Goal: Task Accomplishment & Management: Use online tool/utility

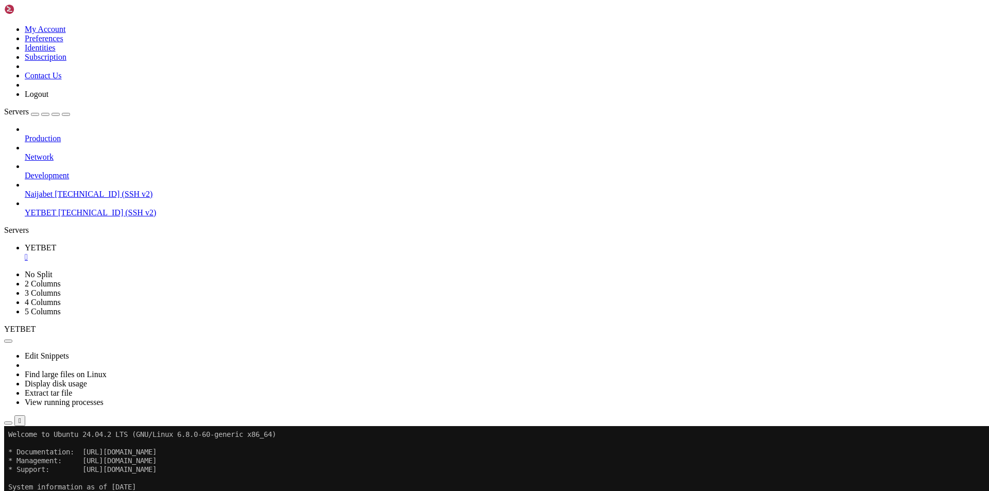
click at [12, 421] on button "button" at bounding box center [8, 422] width 8 height 3
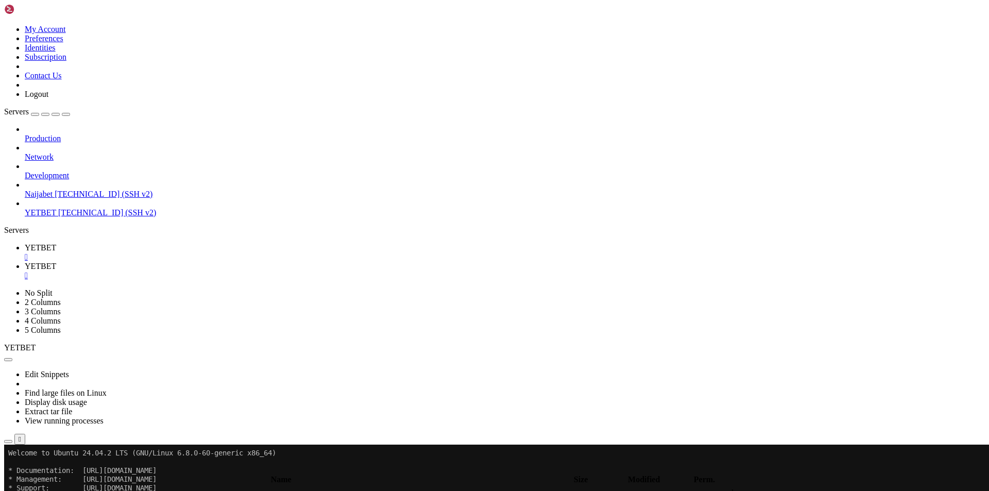
click at [13, 488] on span " .." at bounding box center [9, 492] width 7 height 9
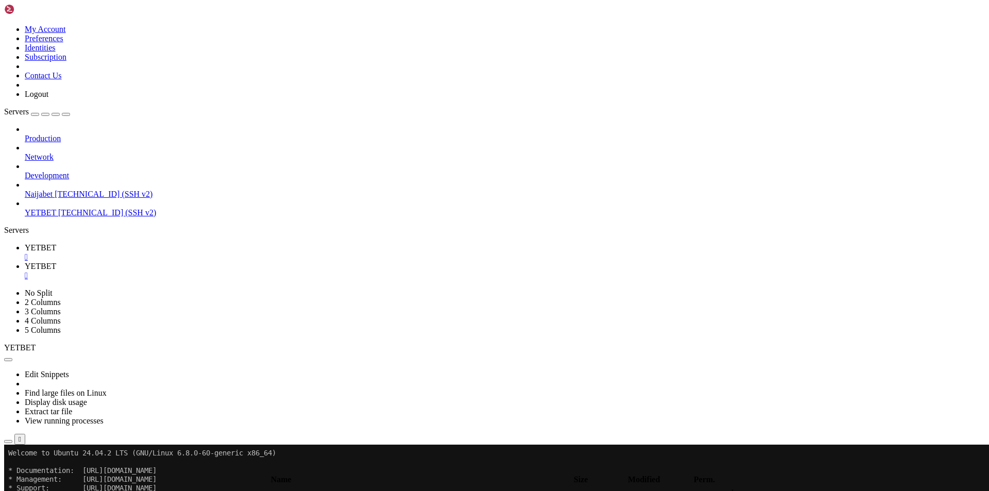
type input "/home/ssl"
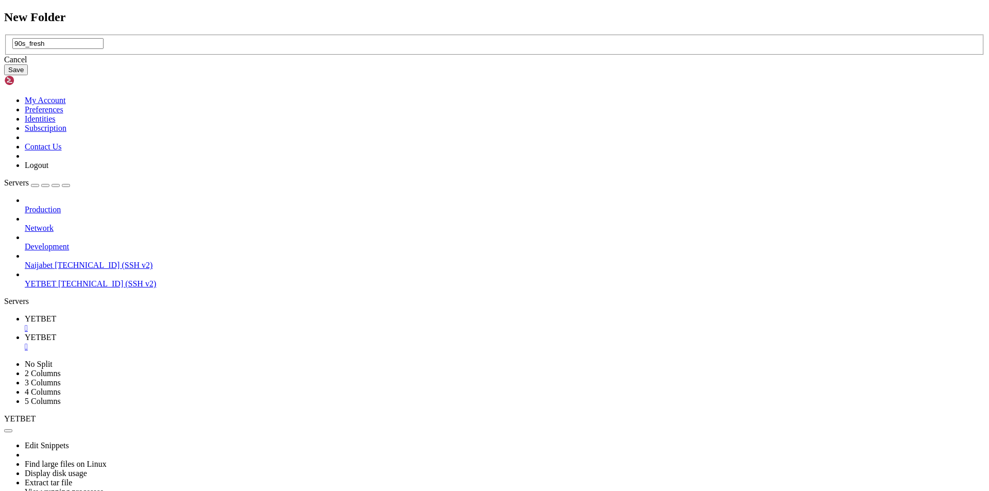
type input "90s_fresh"
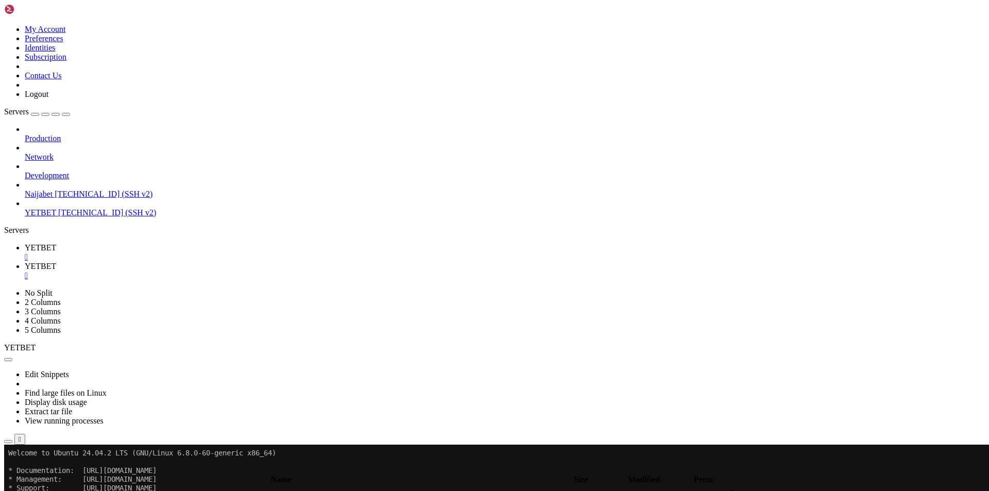
type input "/home/ssl/90s_fresh"
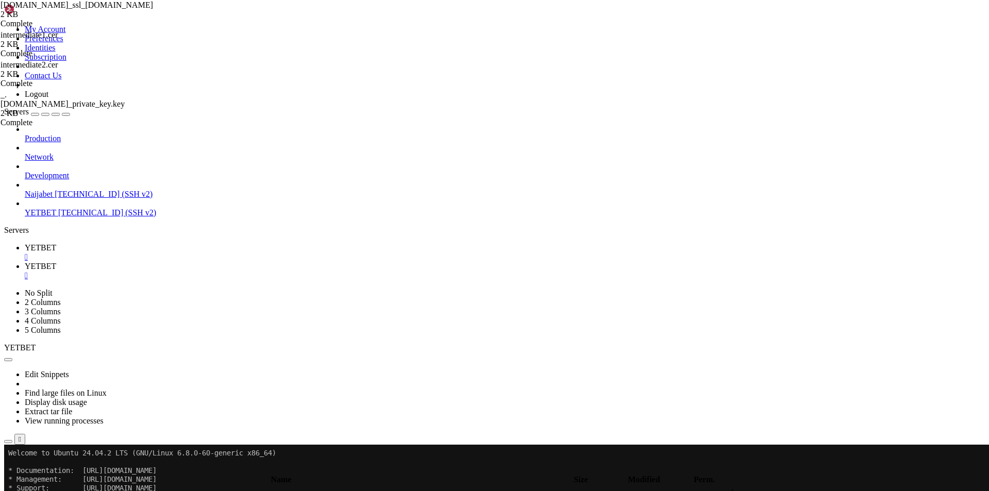
click at [112, 470] on div "submit" at bounding box center [112, 470] width 0 height 0
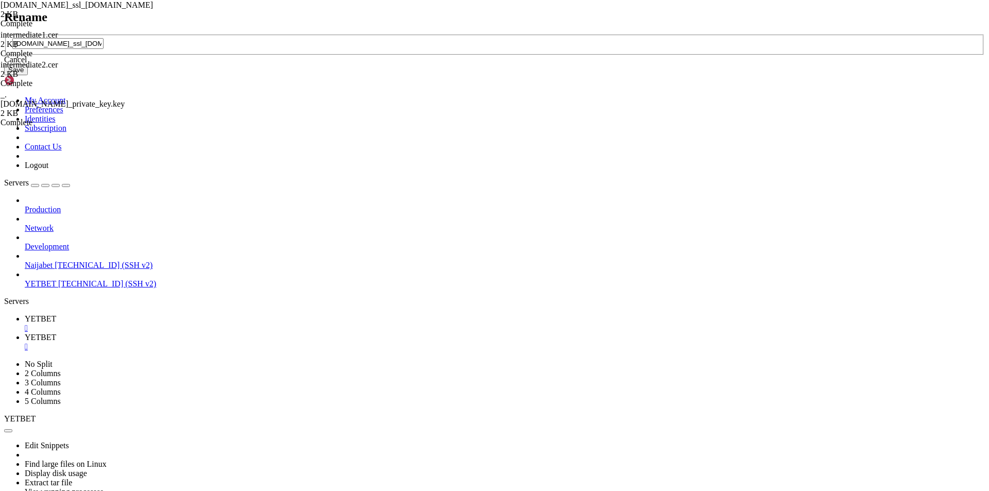
click at [104, 49] on input "[DOMAIN_NAME]_ssl_[DOMAIN_NAME]" at bounding box center [57, 43] width 91 height 11
type input "certificate.cer"
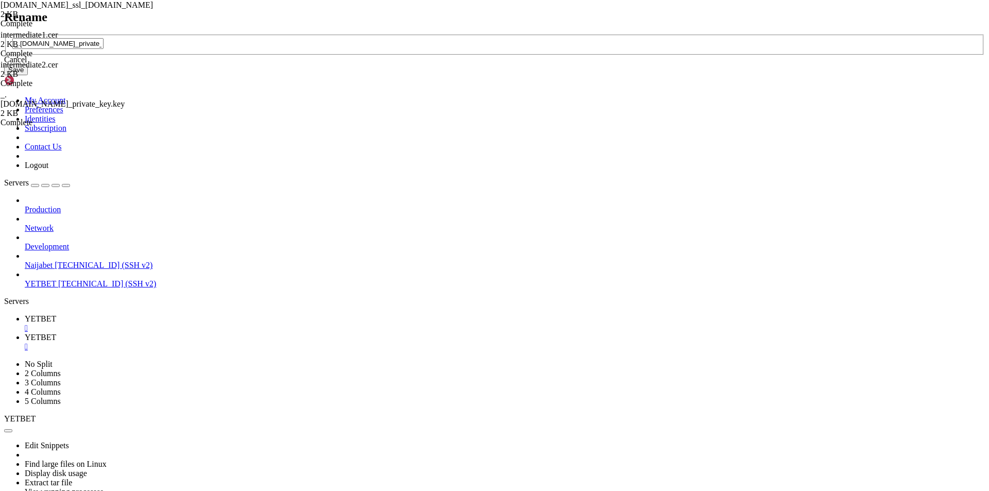
click at [478, 56] on div "_.[DOMAIN_NAME]_private_key.key" at bounding box center [494, 45] width 981 height 21
click at [104, 49] on input "_.[DOMAIN_NAME]_private_key.key" at bounding box center [57, 43] width 91 height 11
type input "private_key.key"
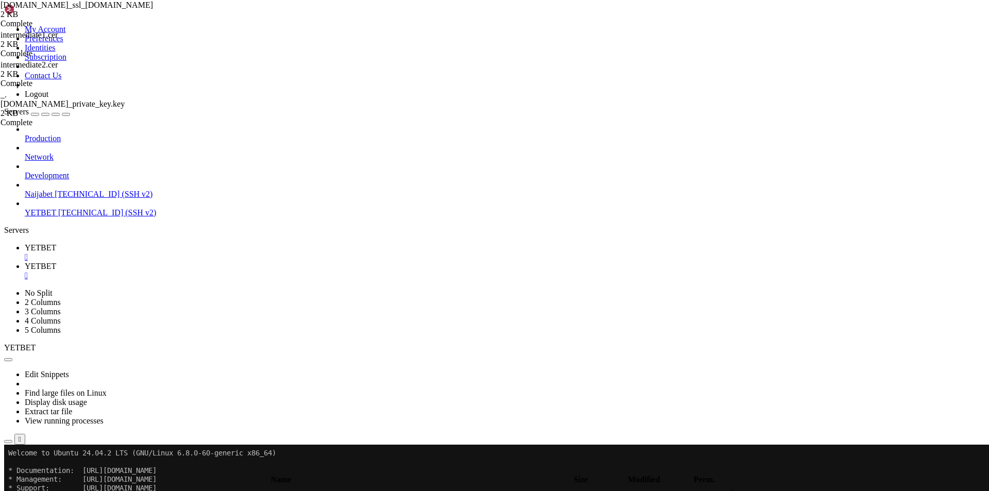
click at [154, 488] on td " .." at bounding box center [261, 493] width 513 height 10
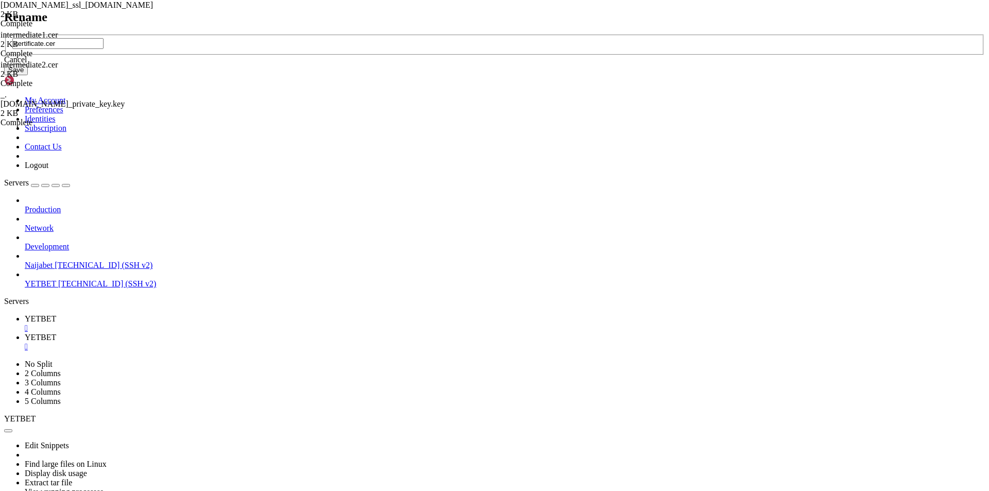
click at [515, 64] on div "Cancel" at bounding box center [494, 59] width 981 height 9
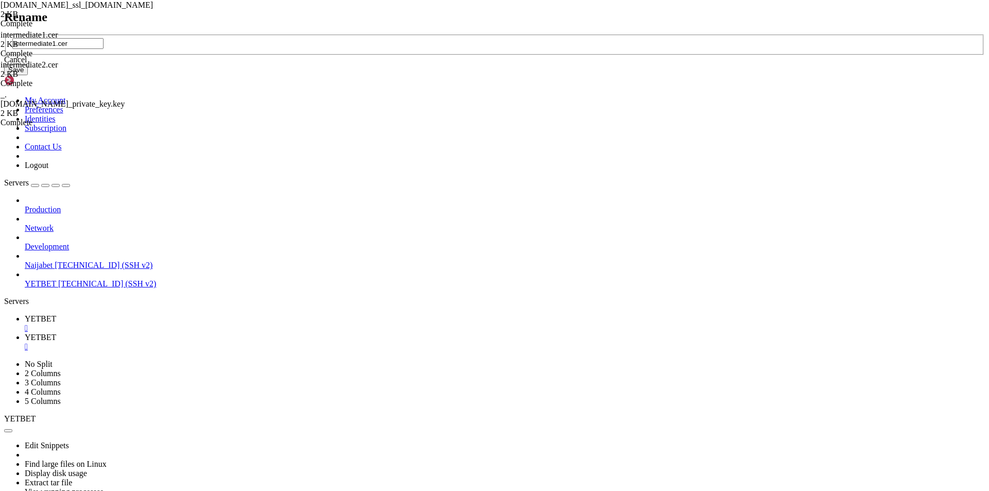
click at [517, 64] on div "Cancel" at bounding box center [494, 59] width 981 height 9
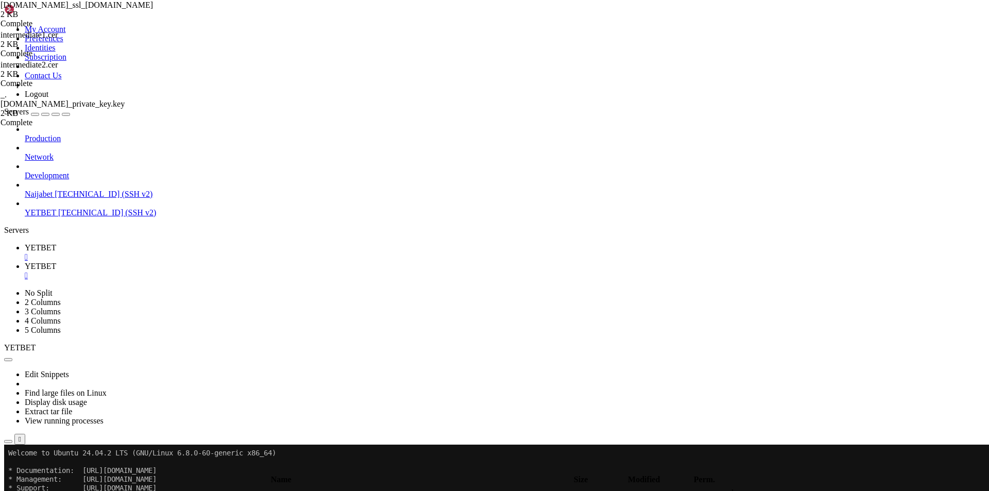
click at [56, 243] on span "YETBET" at bounding box center [40, 247] width 31 height 9
drag, startPoint x: 313, startPoint y: 788, endPoint x: 360, endPoint y: 785, distance: 47.5
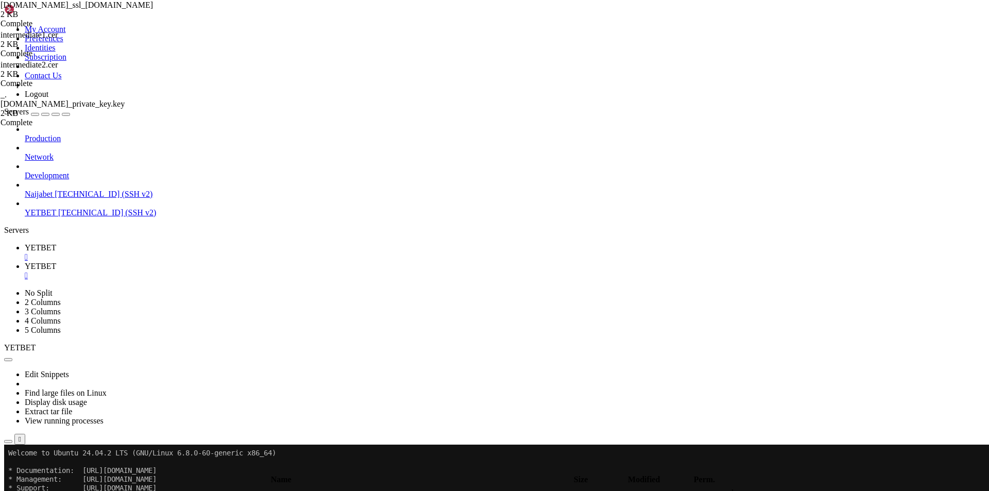
drag, startPoint x: 83, startPoint y: 786, endPoint x: 137, endPoint y: 786, distance: 53.6
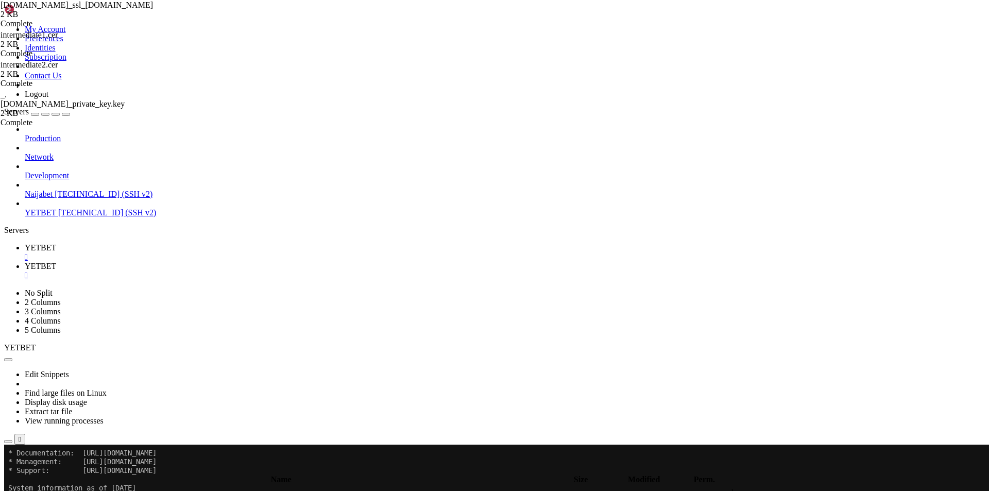
click at [197, 262] on link "YETBET " at bounding box center [505, 271] width 960 height 19
click at [13, 488] on span " .." at bounding box center [9, 492] width 7 height 9
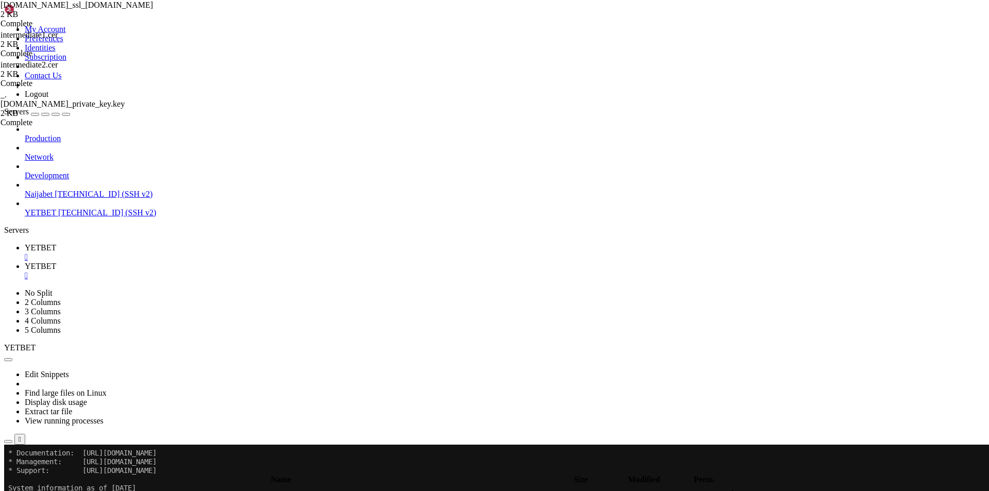
click at [13, 488] on span " .." at bounding box center [9, 492] width 7 height 9
click at [19, 488] on span " bin" at bounding box center [12, 492] width 13 height 9
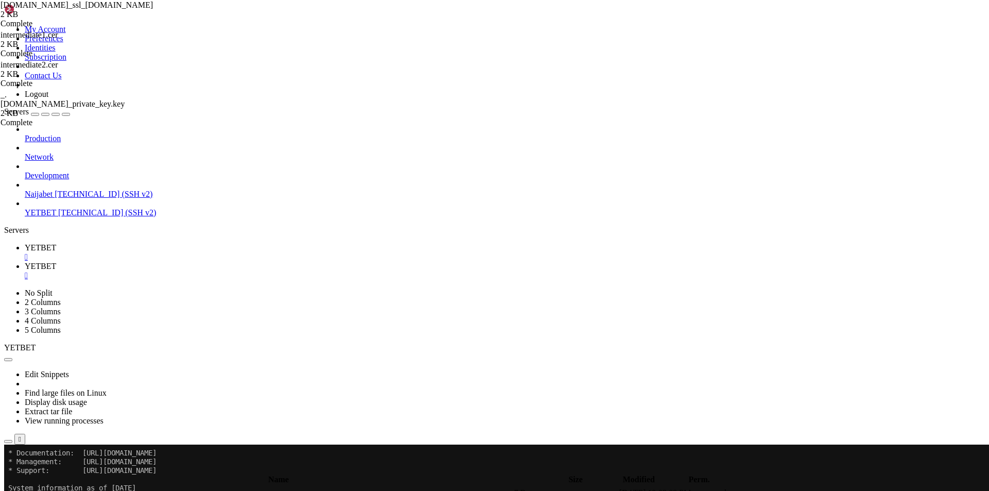
click at [233, 79] on td " nginx" at bounding box center [259, 74] width 508 height 10
click at [232, 79] on td " nginx" at bounding box center [259, 74] width 508 height 10
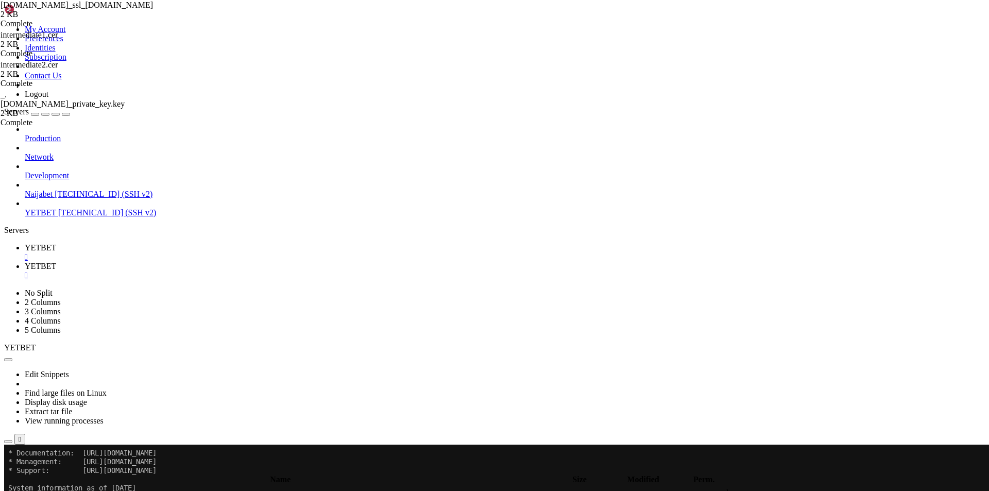
type input "/etc/nginx/sites-available"
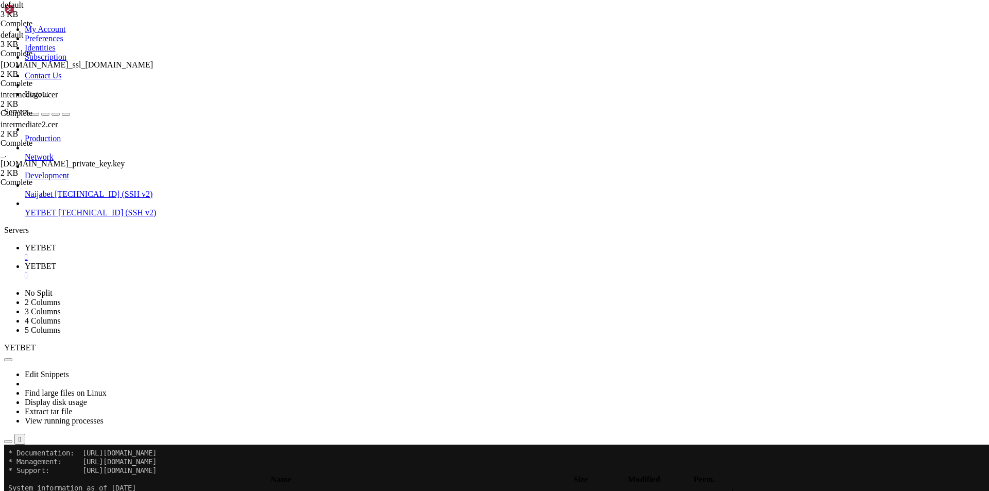
type textarea "ssl_ciphers HIGH:!aNULL:!MD5;"
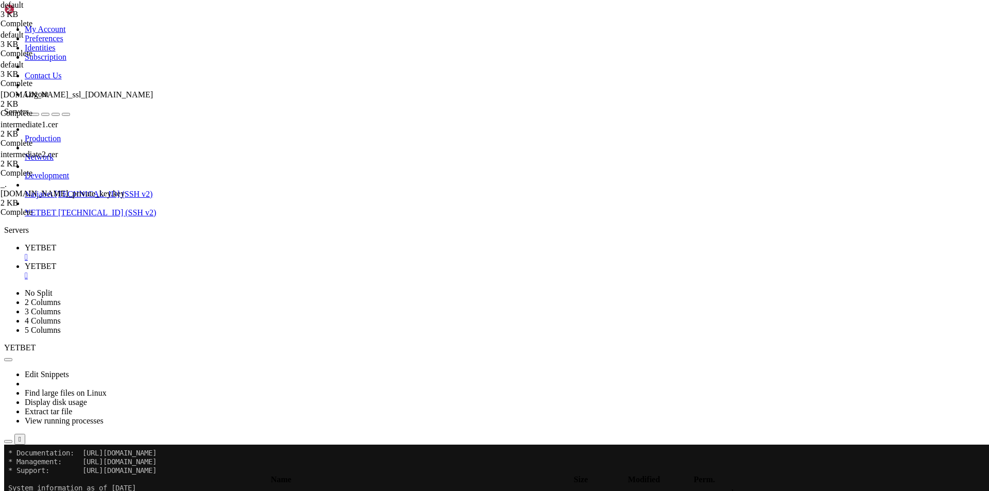
click at [193, 488] on td " .." at bounding box center [261, 493] width 513 height 10
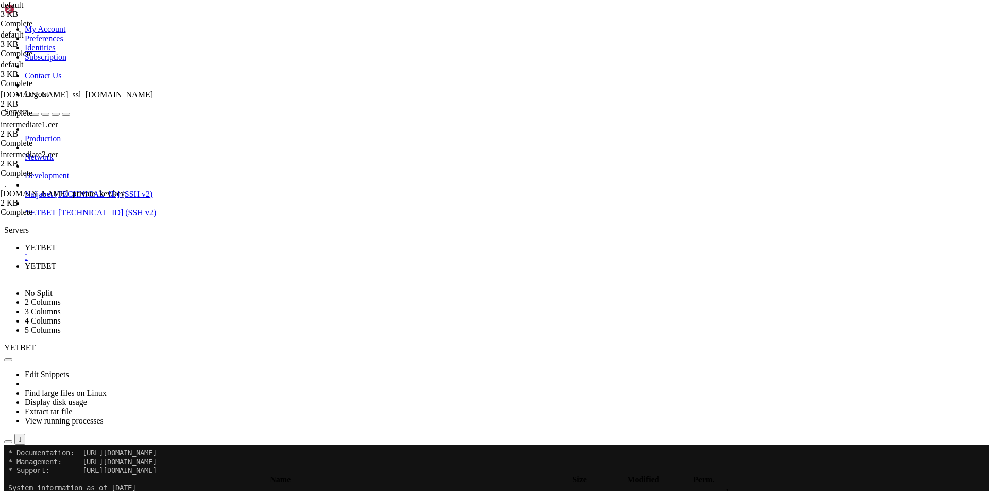
click at [13, 488] on span " .." at bounding box center [9, 492] width 7 height 9
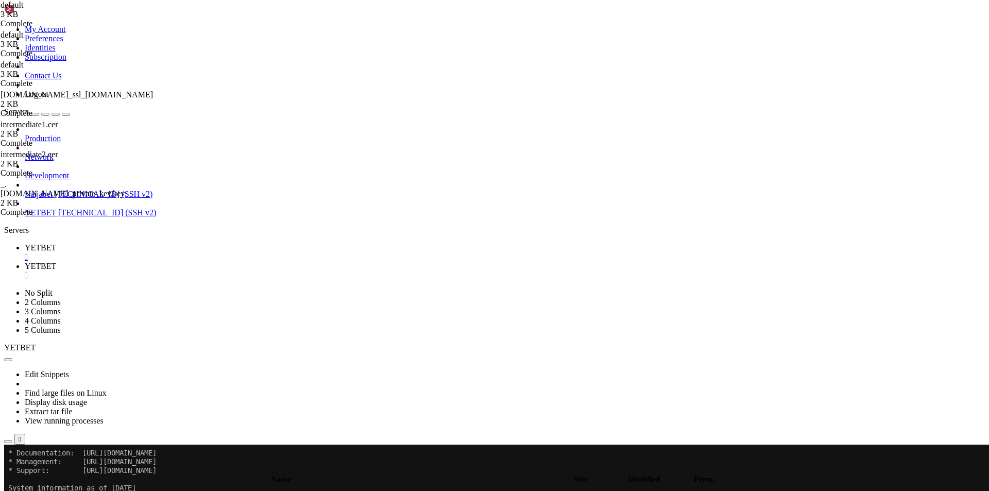
click at [106, 463] on input "/home/ssl/90s_fresh" at bounding box center [59, 468] width 91 height 11
click at [13, 488] on span " .." at bounding box center [9, 492] width 7 height 9
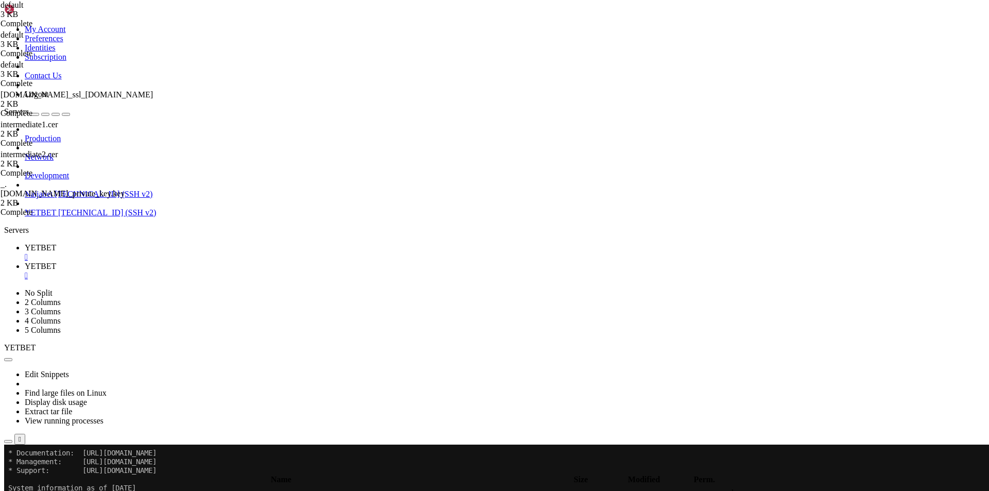
click at [13, 488] on span " .." at bounding box center [9, 492] width 7 height 9
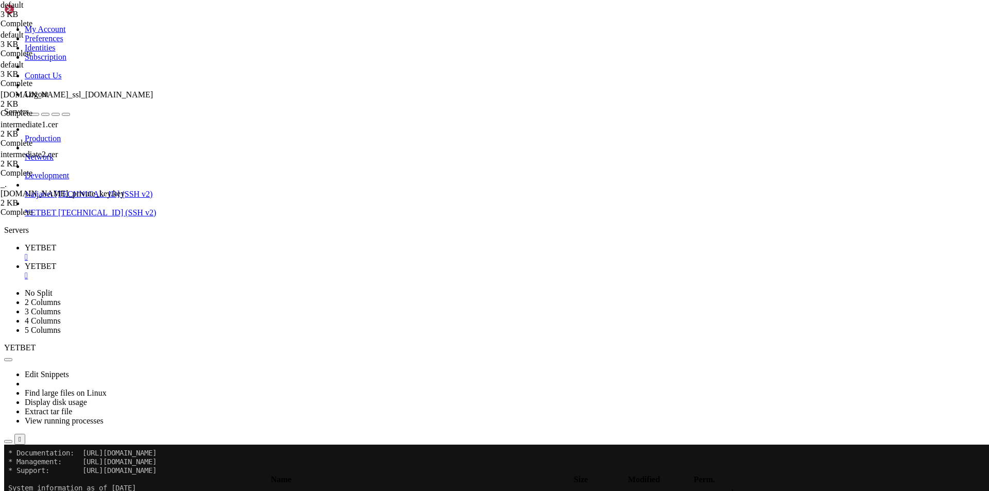
click at [13, 488] on span " .." at bounding box center [9, 492] width 7 height 9
click at [19, 488] on span " bin" at bounding box center [12, 492] width 13 height 9
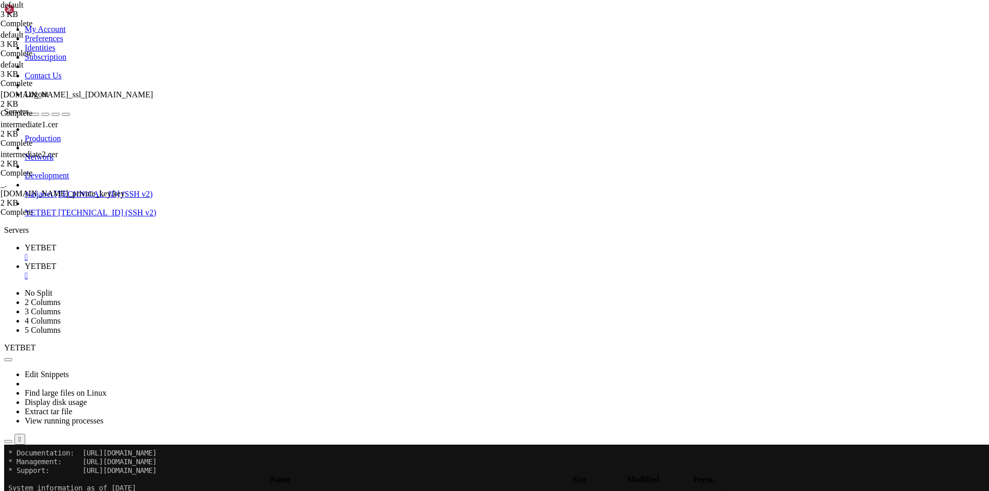
scroll to position [0, 0]
drag, startPoint x: 243, startPoint y: 230, endPoint x: 251, endPoint y: 229, distance: 8.4
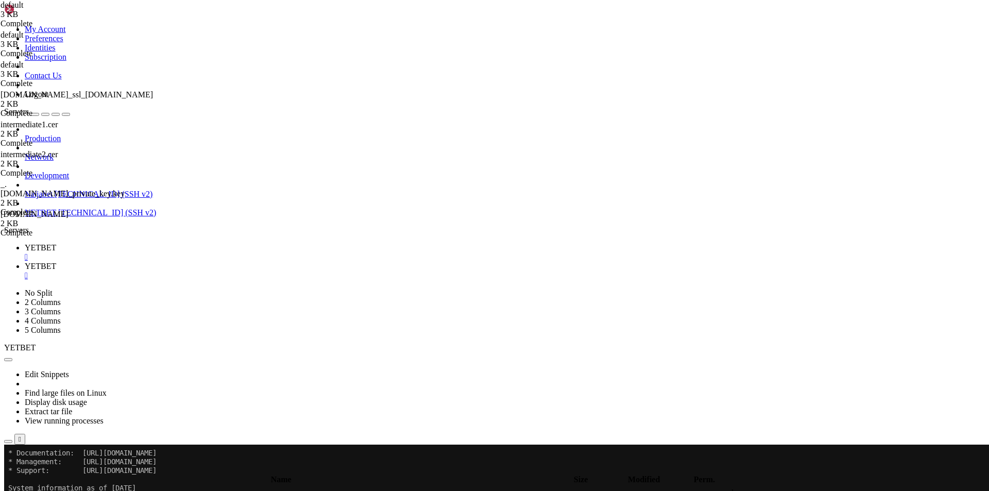
click at [13, 488] on span " .." at bounding box center [9, 492] width 7 height 9
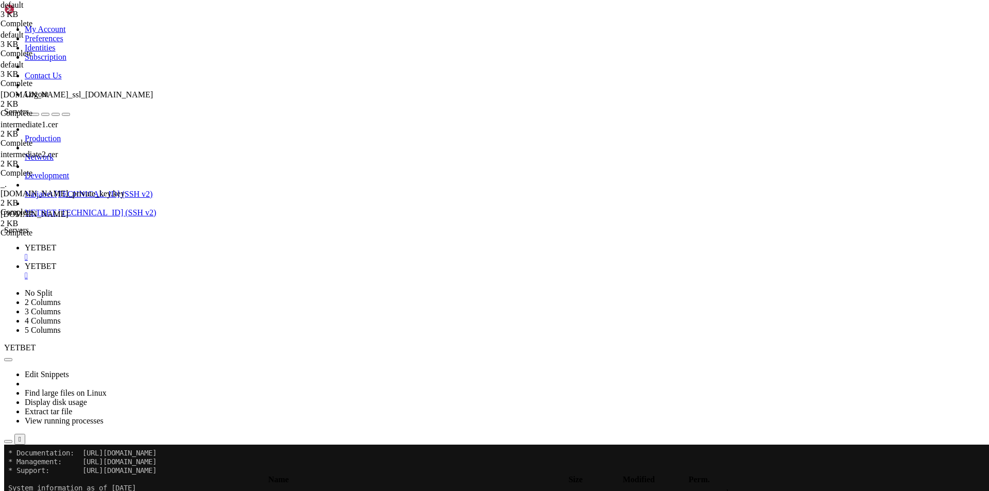
click at [13, 488] on span " .." at bounding box center [9, 492] width 7 height 9
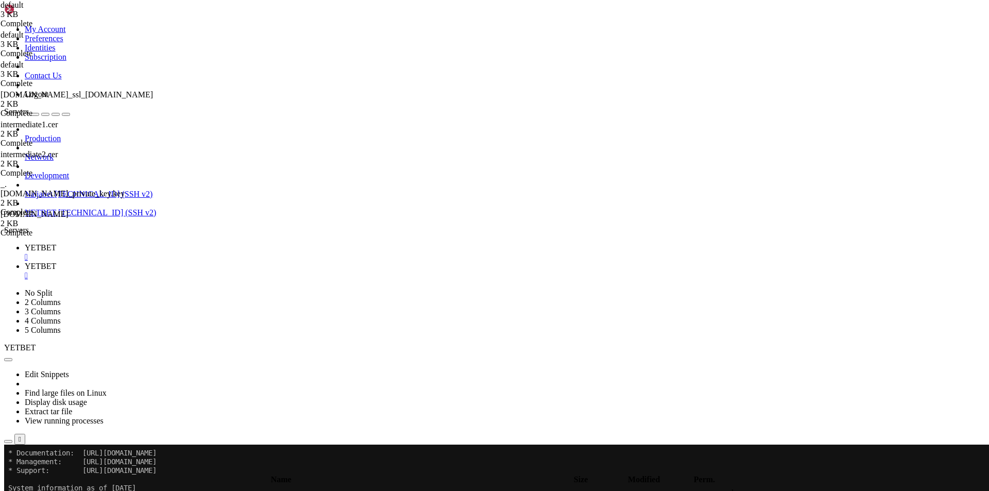
type input "/home/the_90_fe"
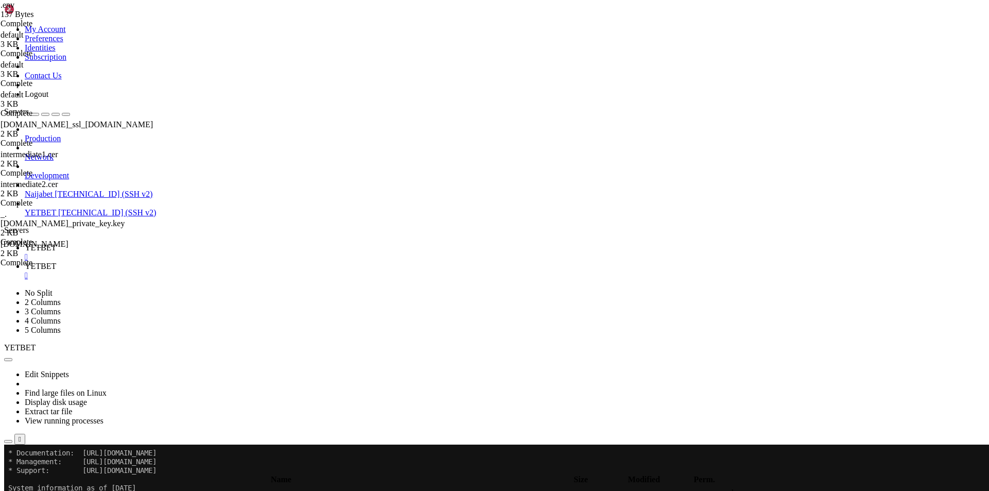
type textarea "API_VERSION="
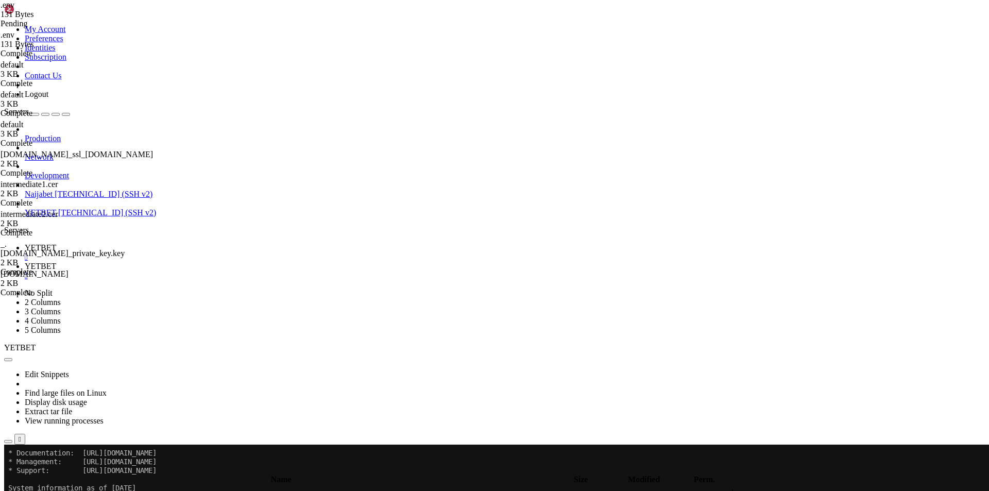
click at [106, 463] on input "/home/the_90_fe" at bounding box center [59, 468] width 91 height 11
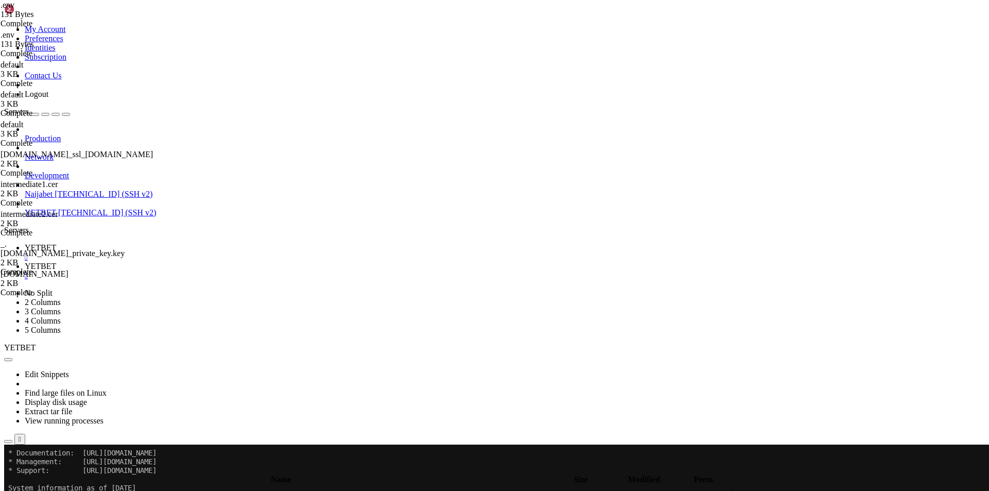
type textarea "API_VERSION=/api"
click at [145, 243] on link "YETBET " at bounding box center [505, 252] width 960 height 19
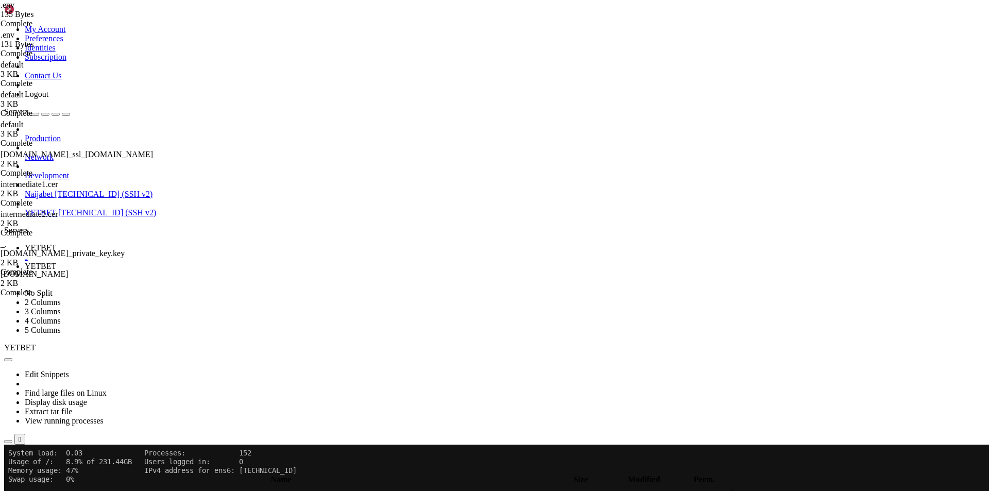
scroll to position [79, 0]
click at [56, 262] on span "YETBET" at bounding box center [40, 266] width 31 height 9
drag, startPoint x: 160, startPoint y: 6, endPoint x: 176, endPoint y: 37, distance: 34.6
click at [159, 243] on link "YETBET " at bounding box center [505, 252] width 960 height 19
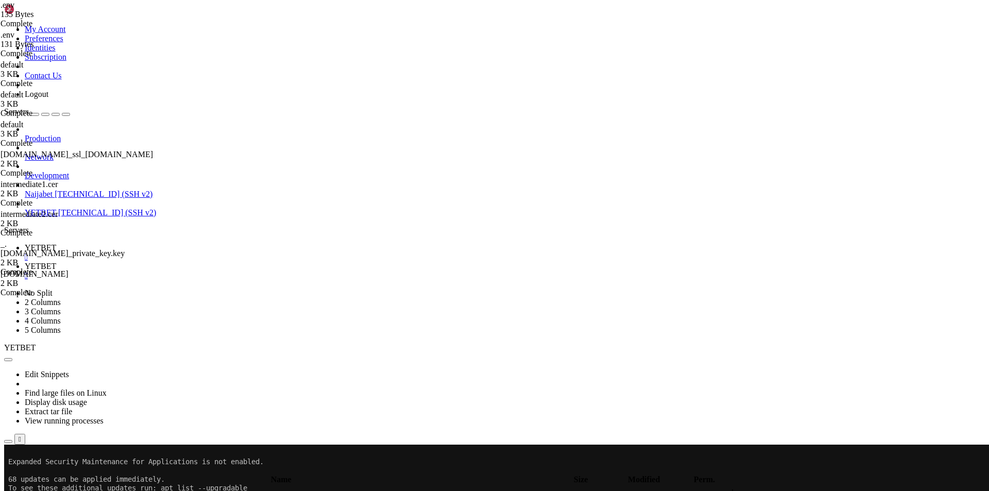
scroll to position [245, 0]
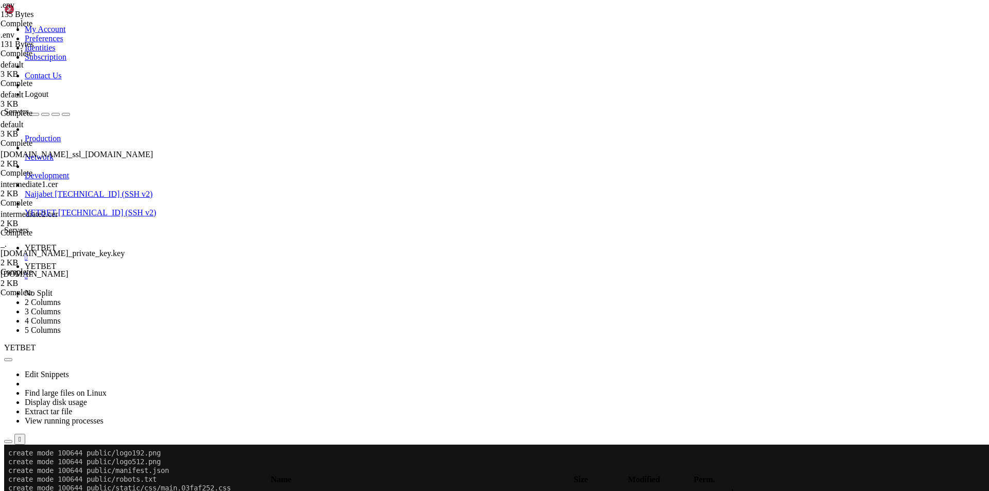
scroll to position [1086, 0]
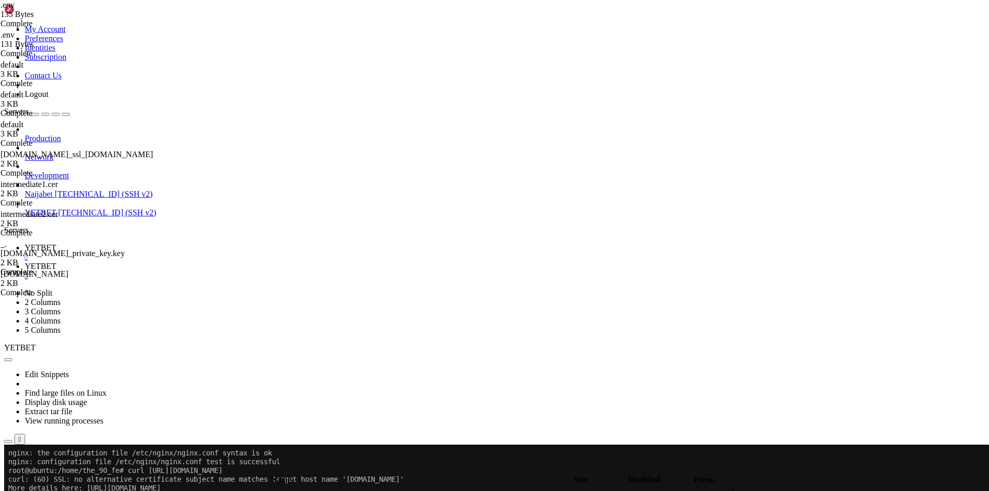
scroll to position [2050, 0]
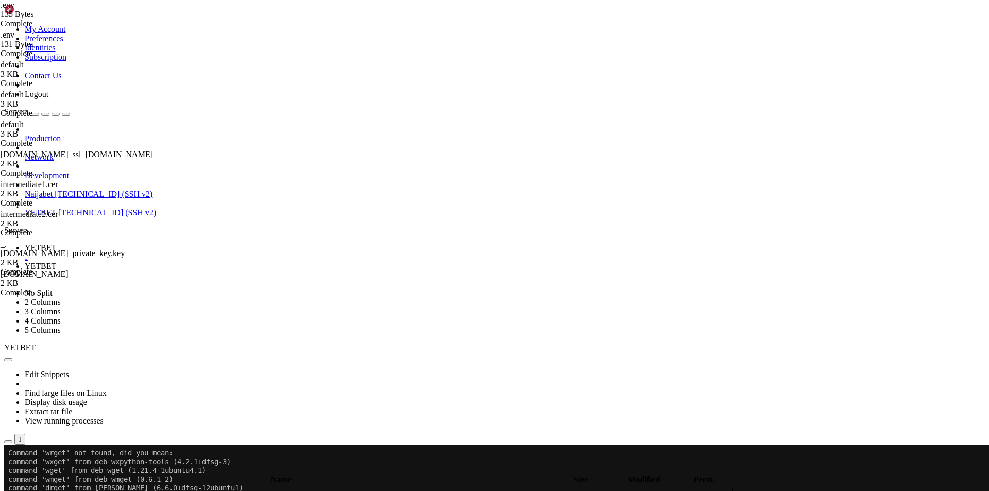
scroll to position [2137, 0]
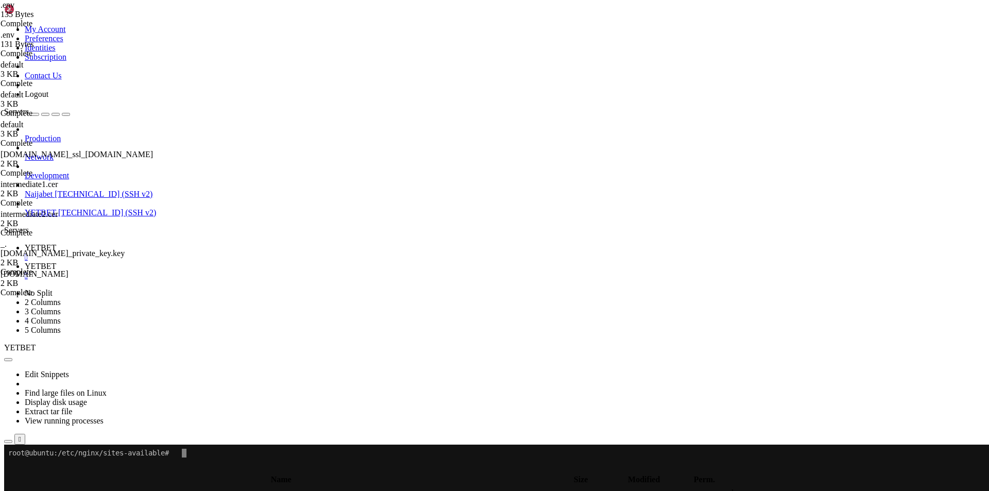
scroll to position [0, 0]
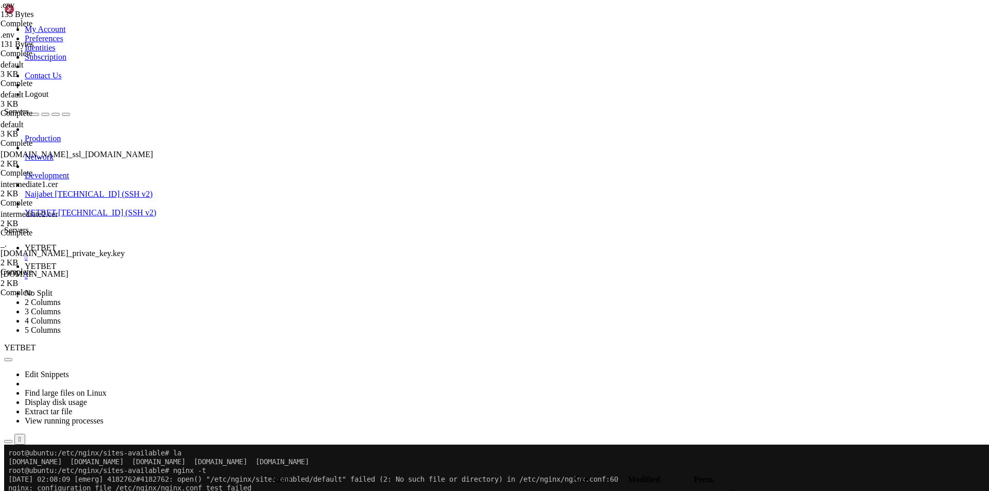
drag, startPoint x: 522, startPoint y: 749, endPoint x: 522, endPoint y: 738, distance: 10.8
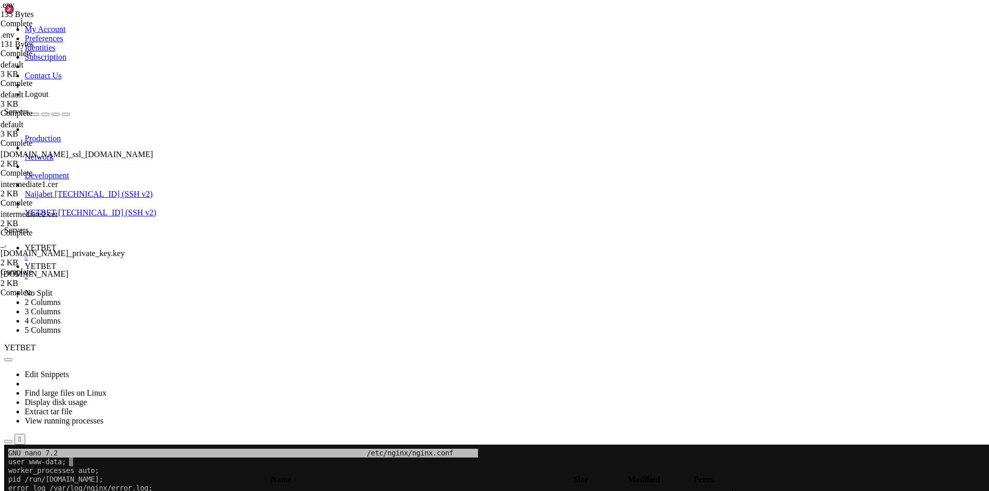
click at [56, 243] on span "YETBET" at bounding box center [40, 247] width 31 height 9
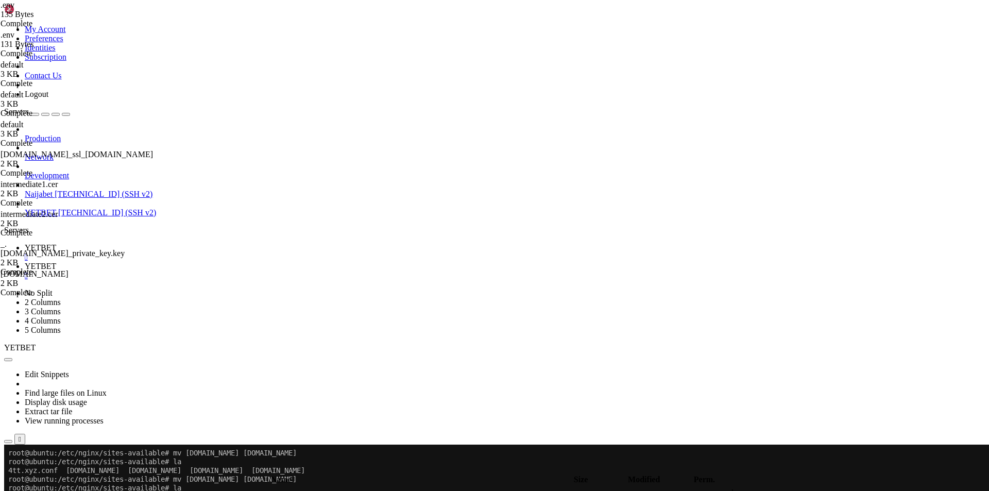
scroll to position [70, 0]
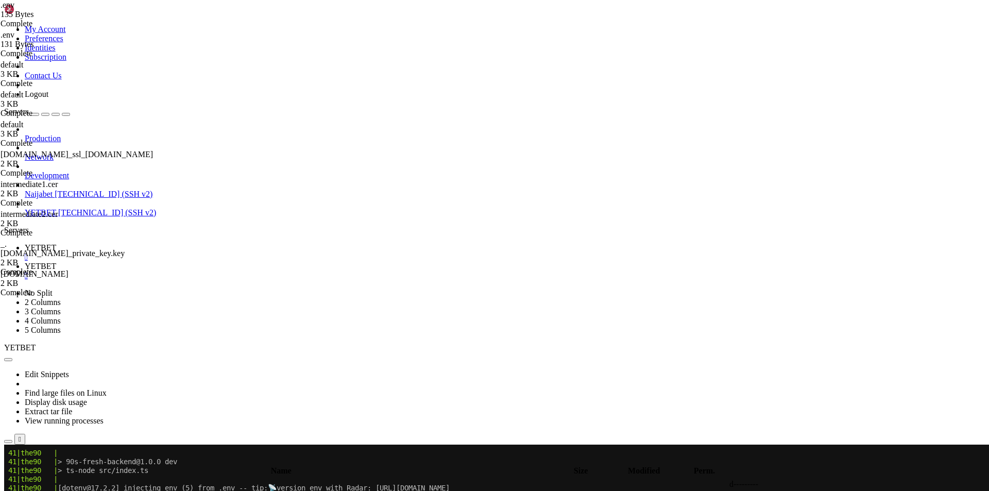
scroll to position [3442, 0]
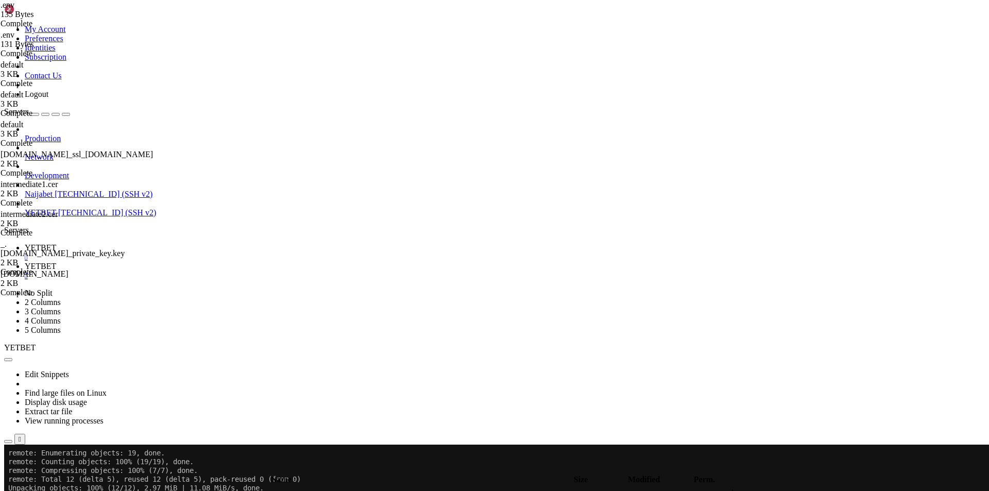
scroll to position [3898, 0]
